Goal: Transaction & Acquisition: Purchase product/service

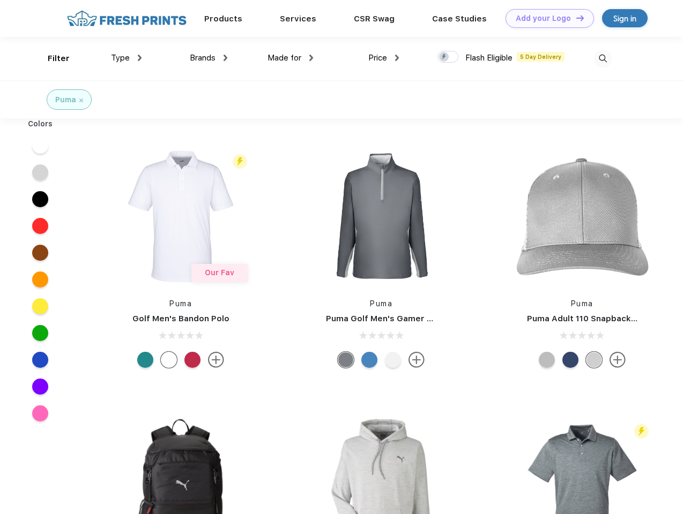
click at [546, 18] on link "Add your Logo Design Tool" at bounding box center [549, 18] width 88 height 19
click at [0, 0] on div "Design Tool" at bounding box center [0, 0] width 0 height 0
click at [575, 18] on link "Add your Logo Design Tool" at bounding box center [549, 18] width 88 height 19
click at [51, 58] on div "Filter" at bounding box center [59, 59] width 22 height 12
click at [126, 58] on span "Type" at bounding box center [120, 58] width 19 height 10
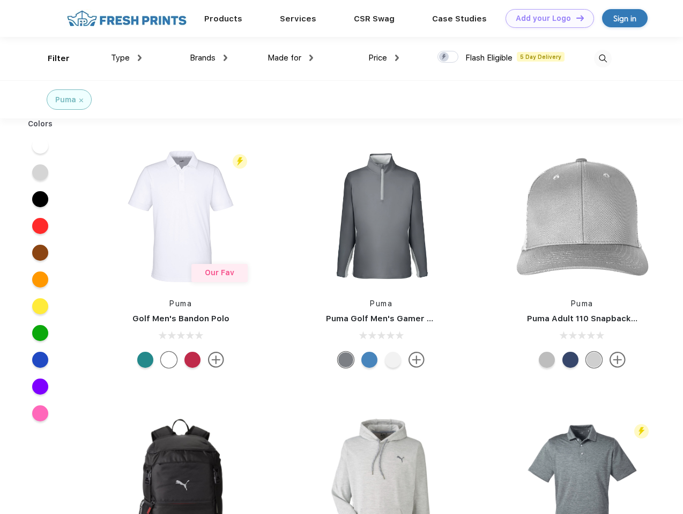
click at [208, 58] on span "Brands" at bounding box center [203, 58] width 26 height 10
click at [290, 58] on span "Made for" at bounding box center [284, 58] width 34 height 10
click at [384, 58] on span "Price" at bounding box center [377, 58] width 19 height 10
click at [448, 57] on div at bounding box center [447, 57] width 21 height 12
click at [444, 57] on input "checkbox" at bounding box center [440, 53] width 7 height 7
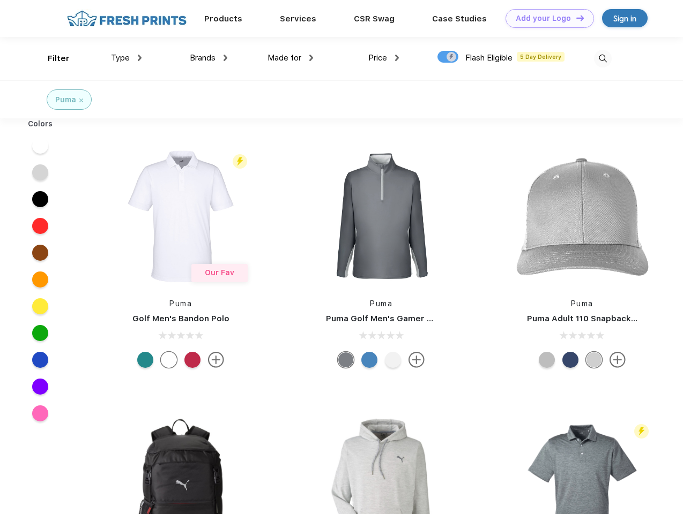
click at [602, 58] on img at bounding box center [603, 59] width 18 height 18
